Goal: Task Accomplishment & Management: Use online tool/utility

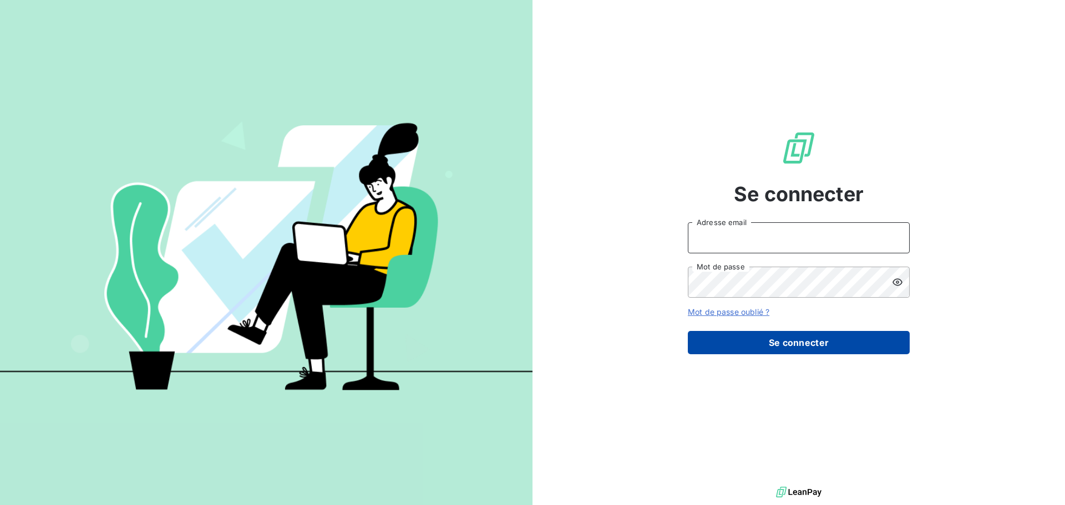
type input "[EMAIL_ADDRESS][DOMAIN_NAME]"
click at [831, 350] on button "Se connecter" at bounding box center [799, 342] width 222 height 23
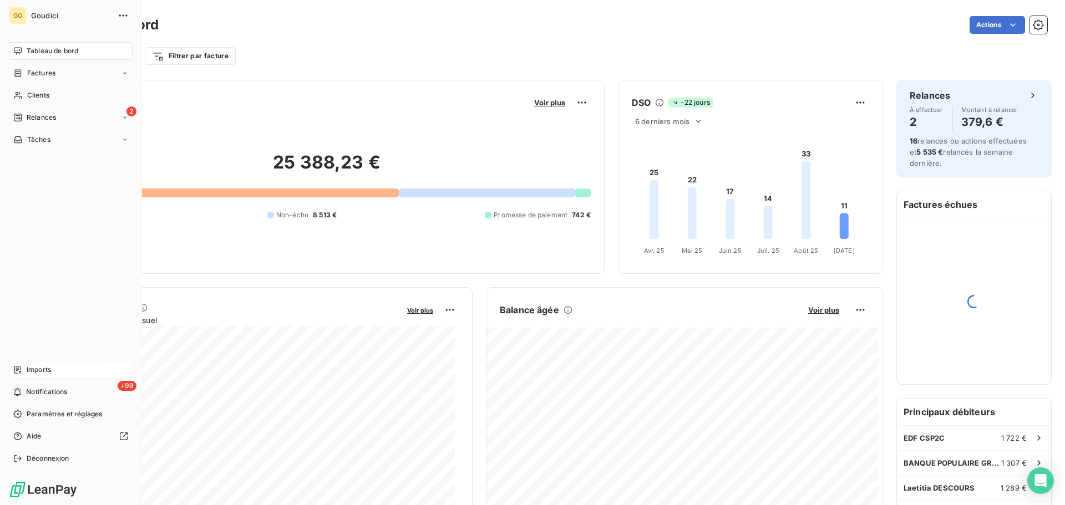
click at [38, 371] on span "Imports" at bounding box center [39, 370] width 24 height 10
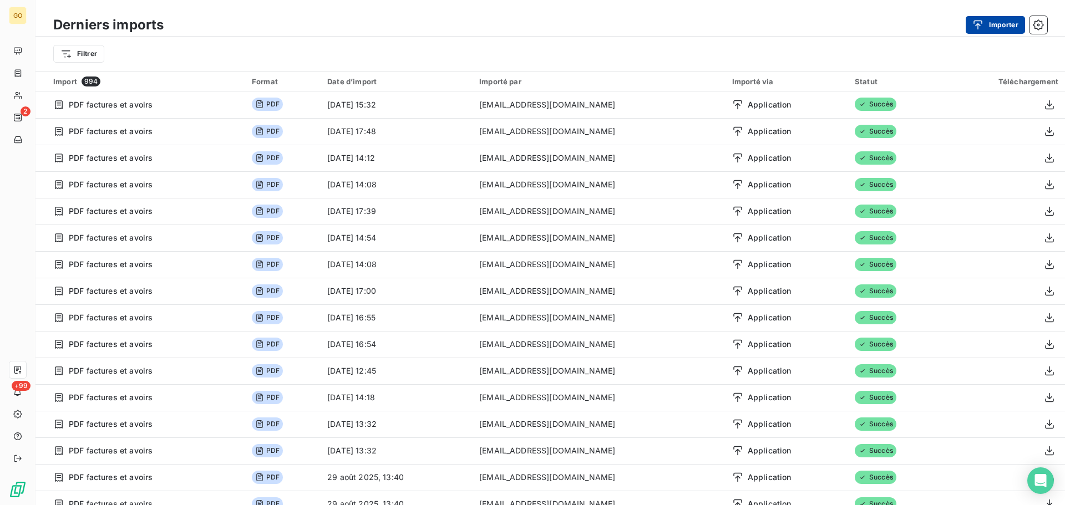
click at [1000, 26] on button "Importer" at bounding box center [994, 25] width 59 height 18
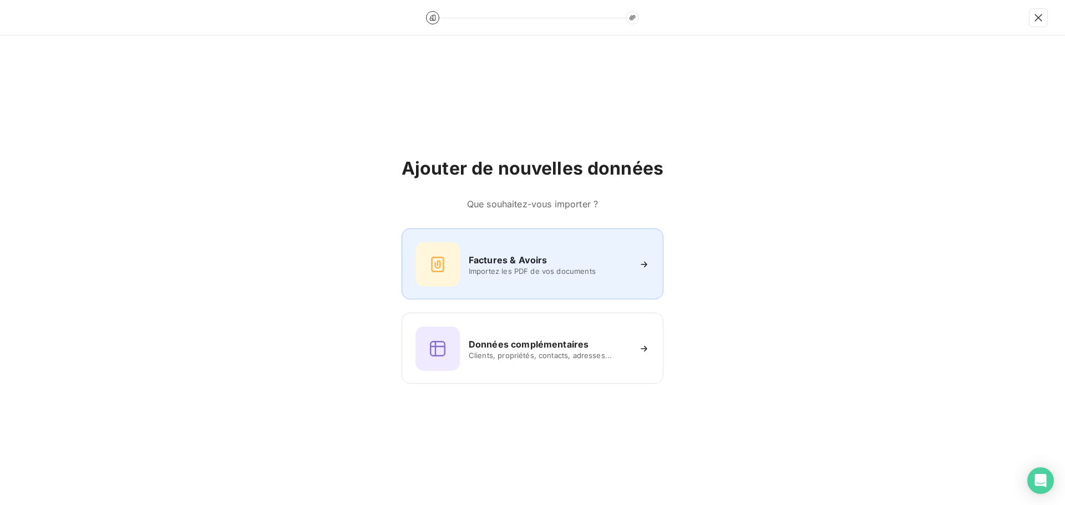
click at [507, 274] on span "Importez les PDF de vos documents" at bounding box center [549, 271] width 161 height 9
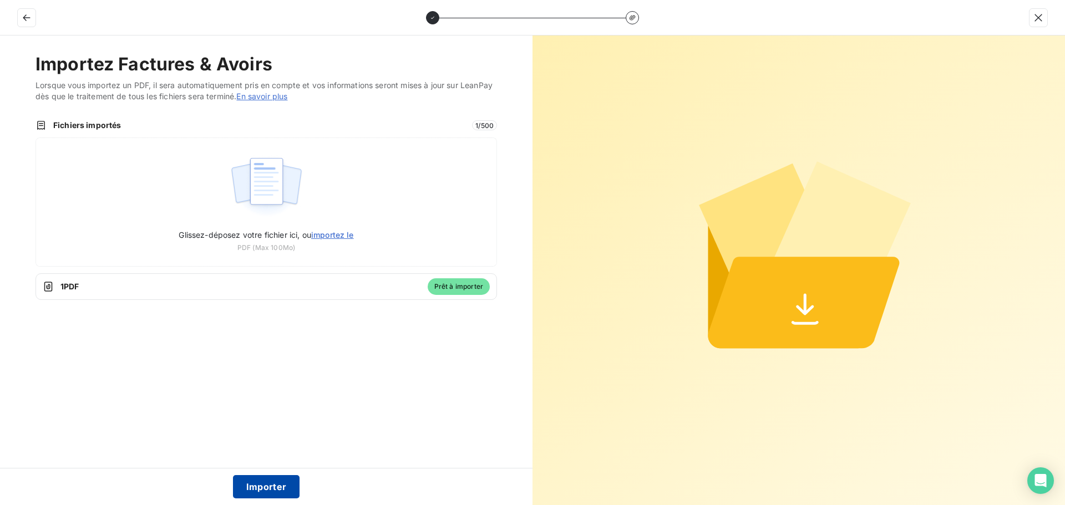
click at [277, 491] on button "Importer" at bounding box center [266, 486] width 67 height 23
